Goal: Navigation & Orientation: Locate item on page

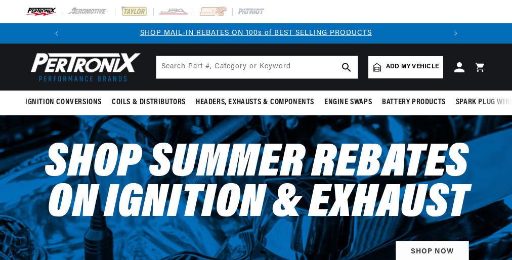
click at [256, 83] on header "BETTER SEARCH RESULTS Add your vehicle's year, make, and model to find parts be…" at bounding box center [256, 67] width 512 height 47
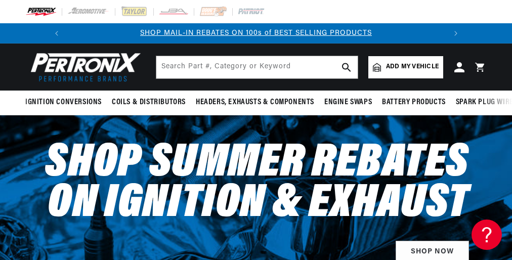
click at [256, 83] on header "BETTER SEARCH RESULTS Add your vehicle's year, make, and model to find parts be…" at bounding box center [256, 67] width 512 height 47
